Goal: Information Seeking & Learning: Learn about a topic

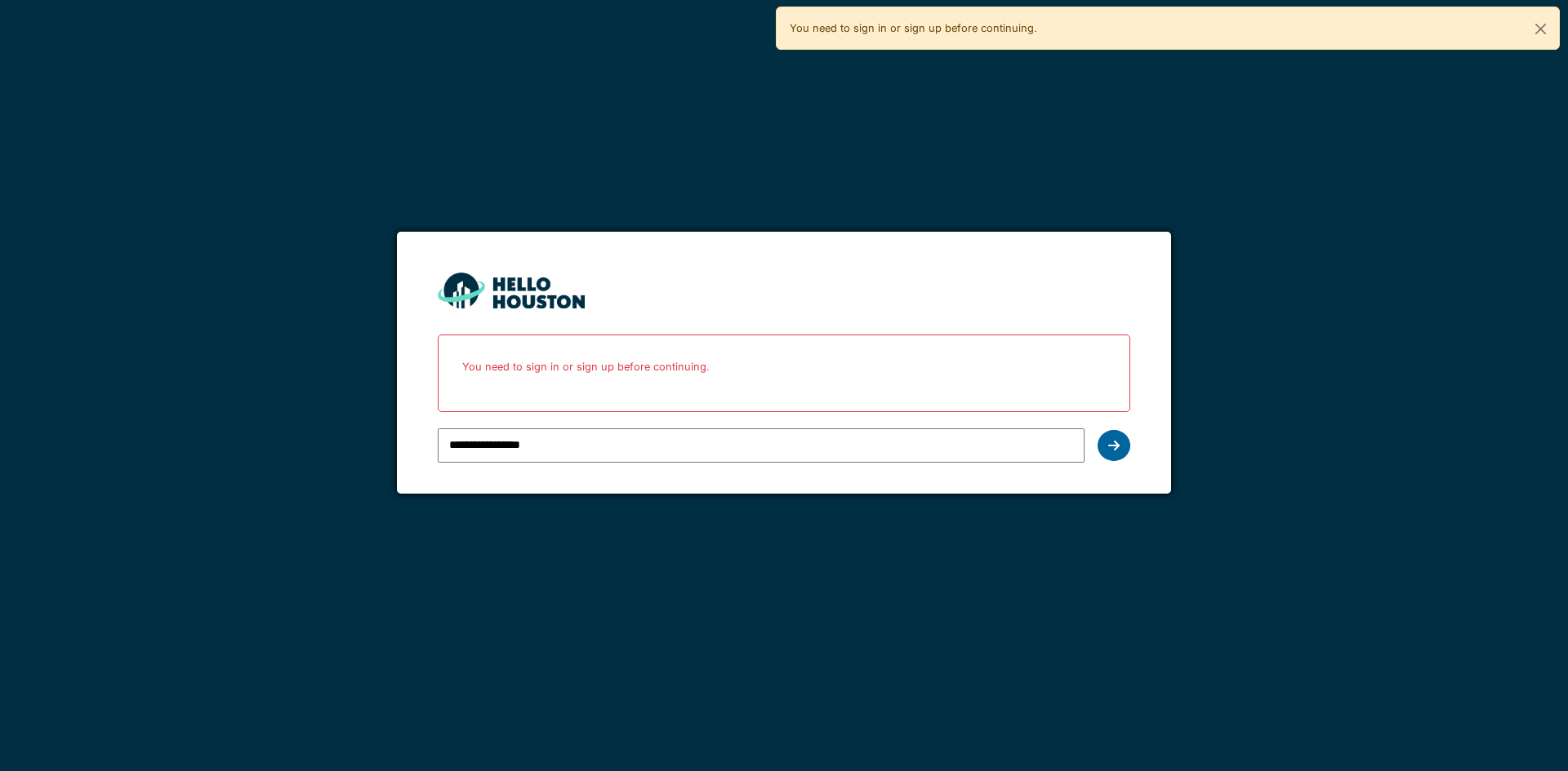
click at [1121, 437] on div at bounding box center [1114, 446] width 32 height 31
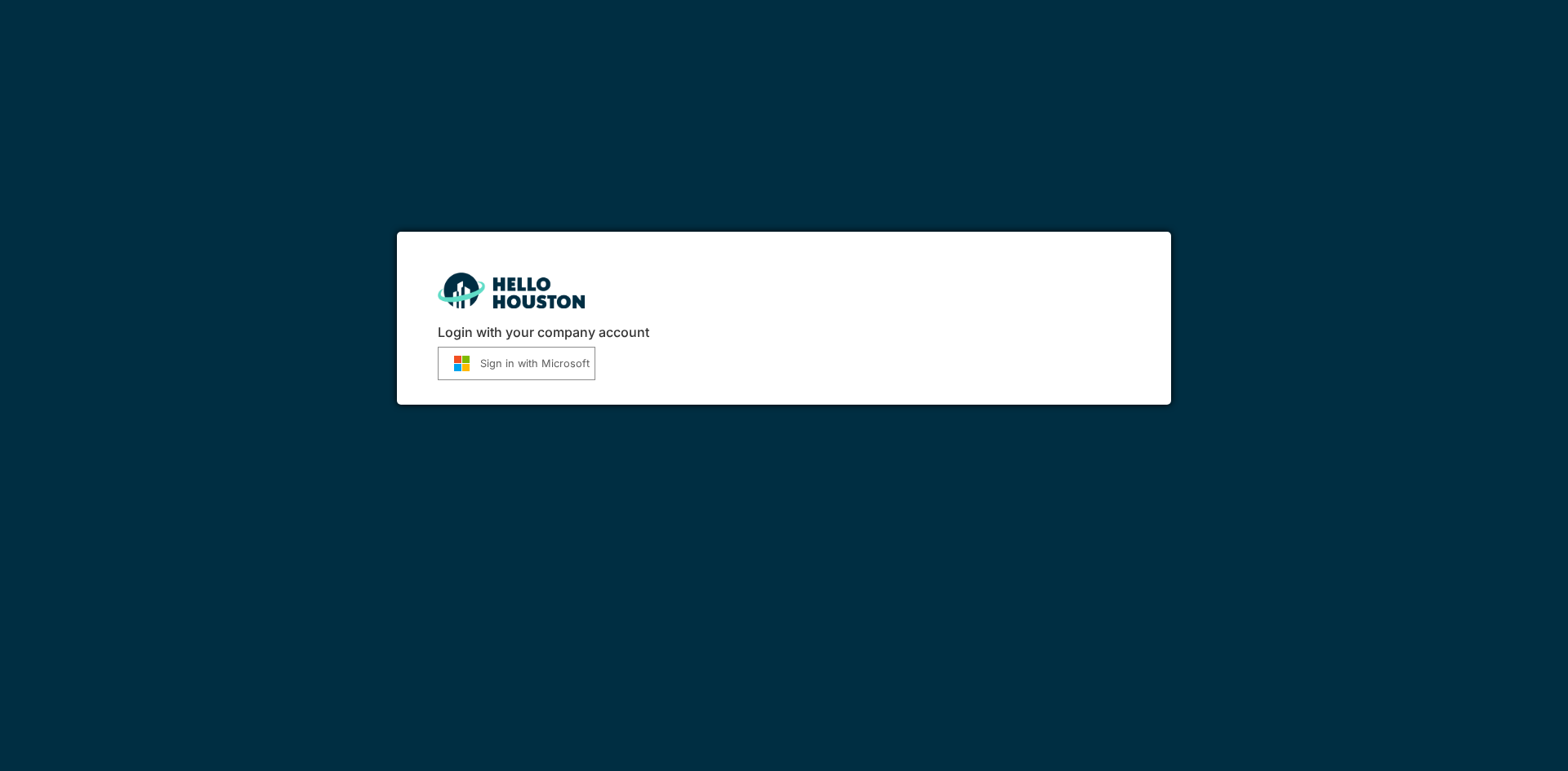
click at [559, 377] on button "Sign in with Microsoft" at bounding box center [516, 363] width 157 height 33
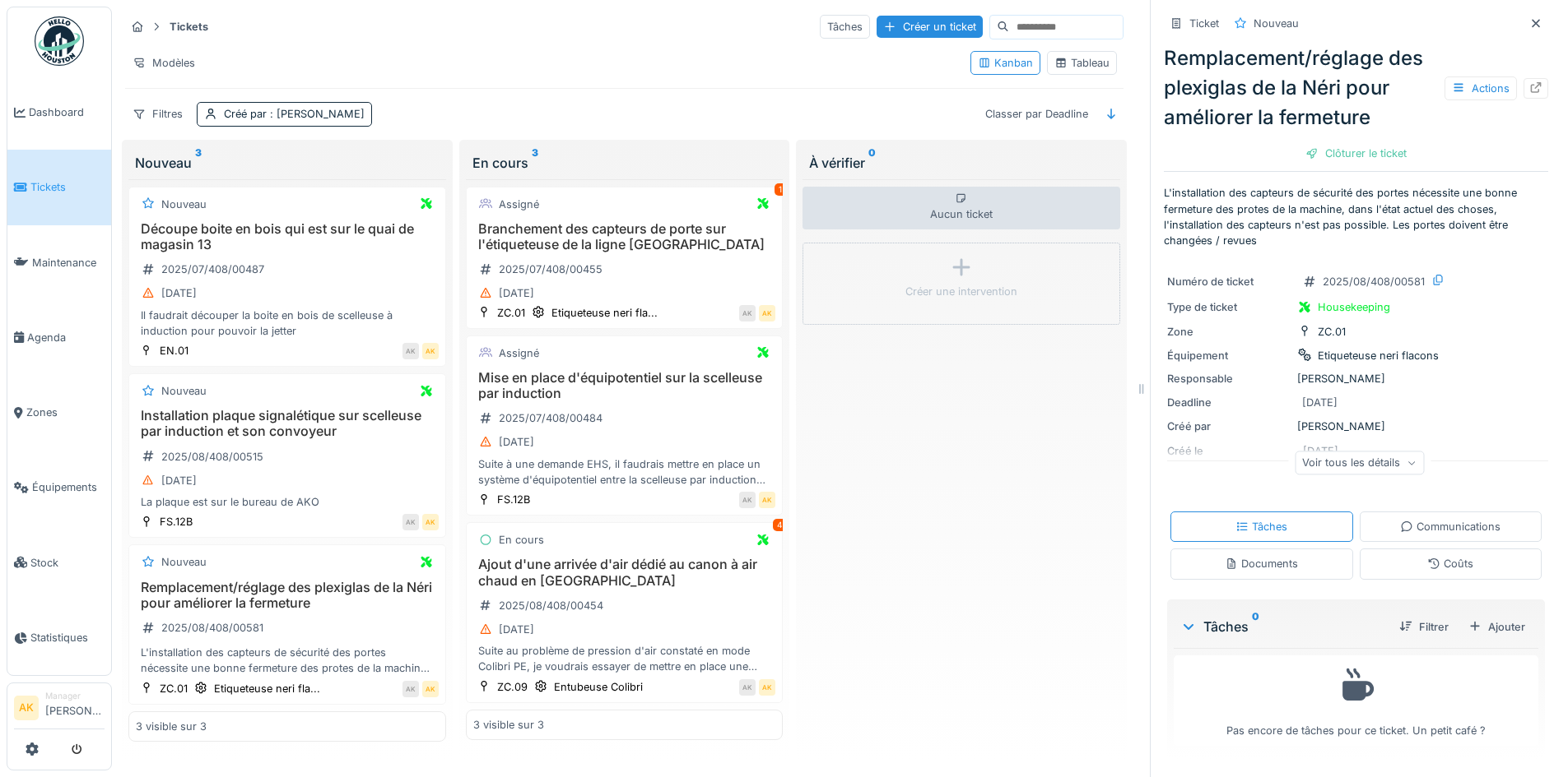
scroll to position [13, 0]
click at [653, 384] on h3 "Mise en place d'équipotentiel sur la scelleuse par induction" at bounding box center [624, 386] width 303 height 32
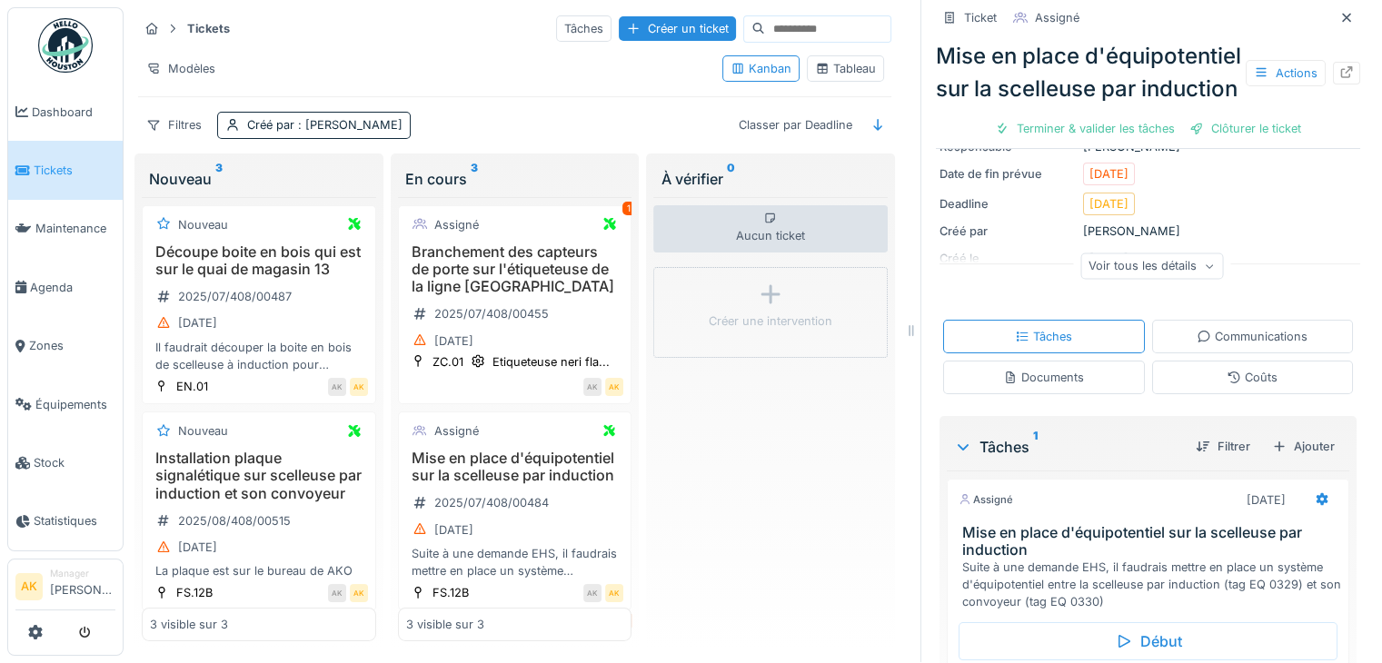
scroll to position [194, 0]
